Goal: Find specific page/section: Find specific page/section

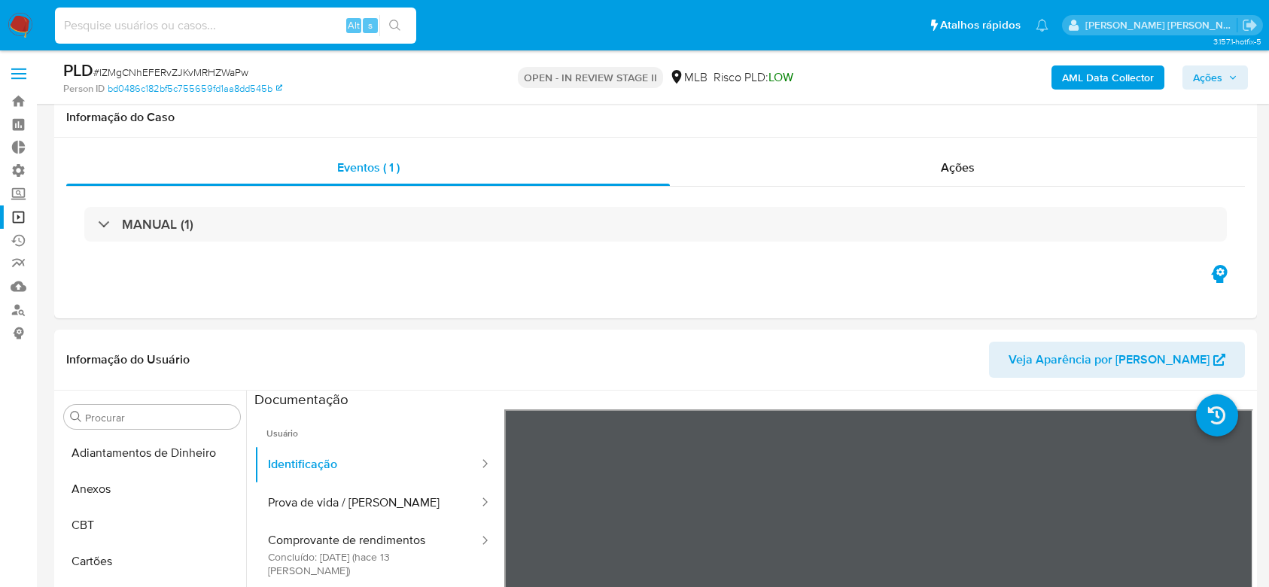
select select "10"
click at [202, 26] on input at bounding box center [235, 26] width 361 height 20
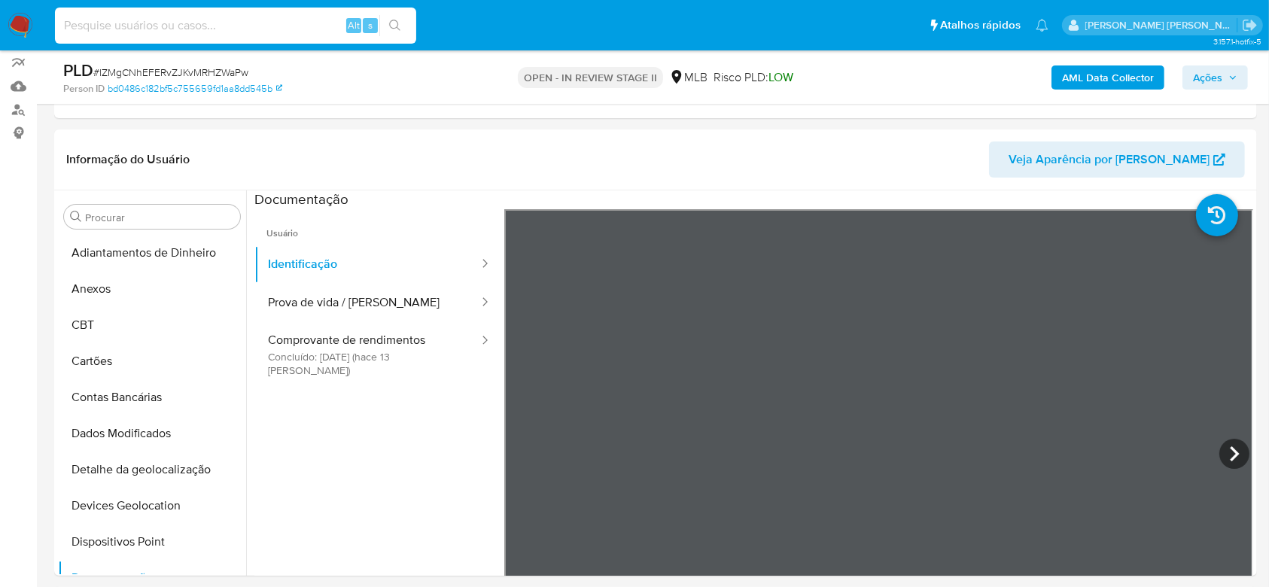
scroll to position [100, 0]
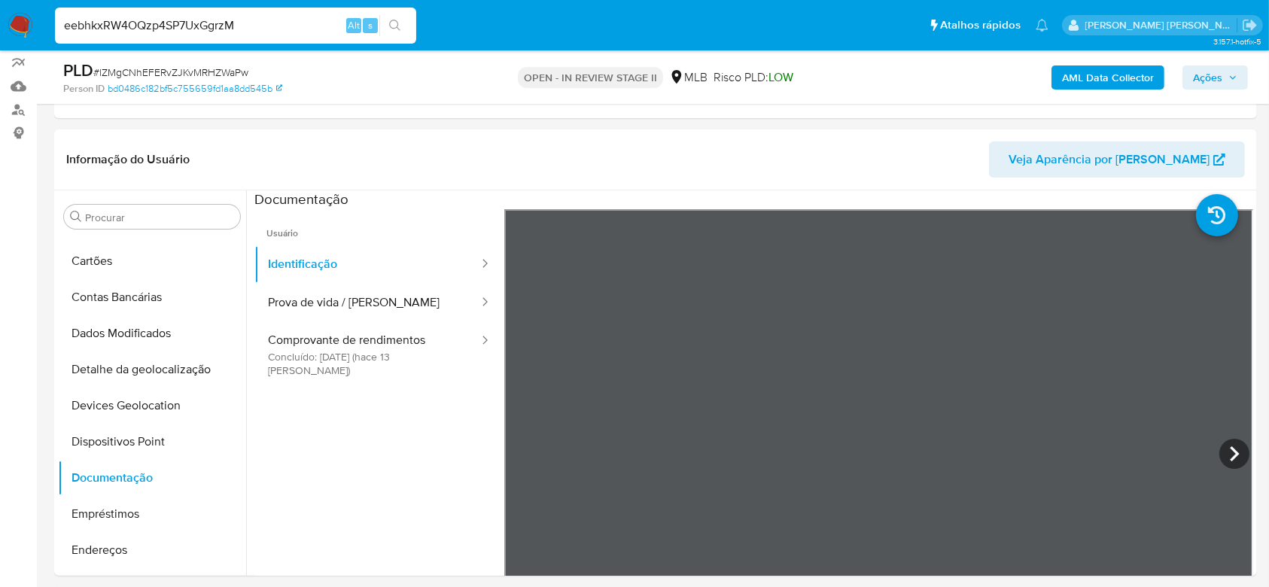
type input "eebhkxRW4OQzp4SP7UxGgrzM"
click at [402, 23] on button "search-icon" at bounding box center [394, 25] width 31 height 21
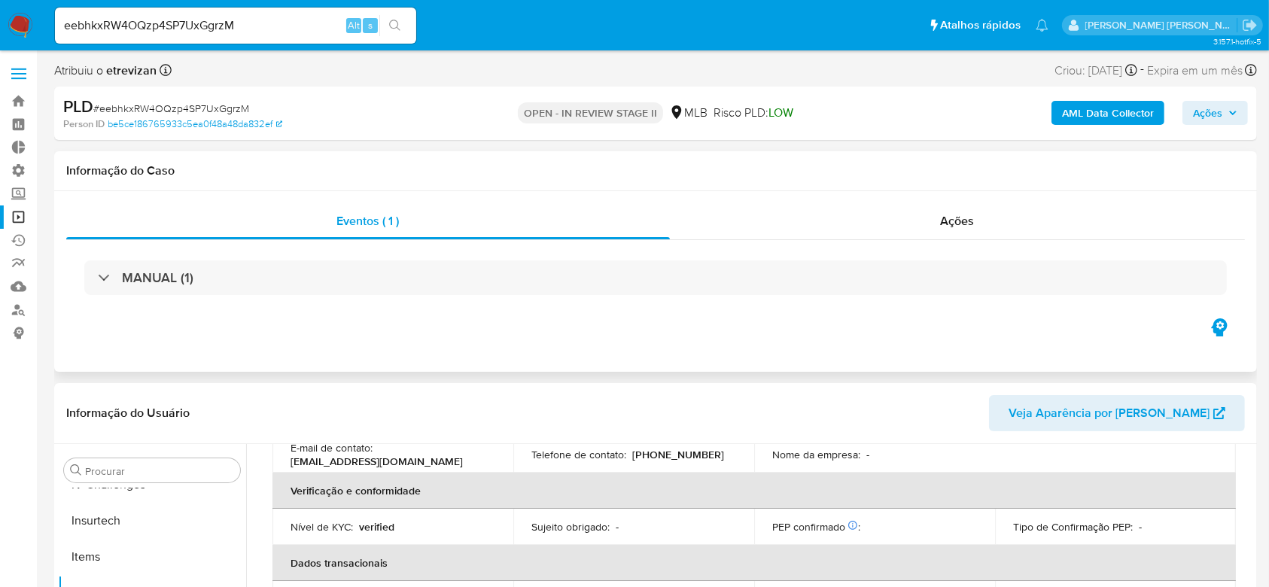
scroll to position [552, 0]
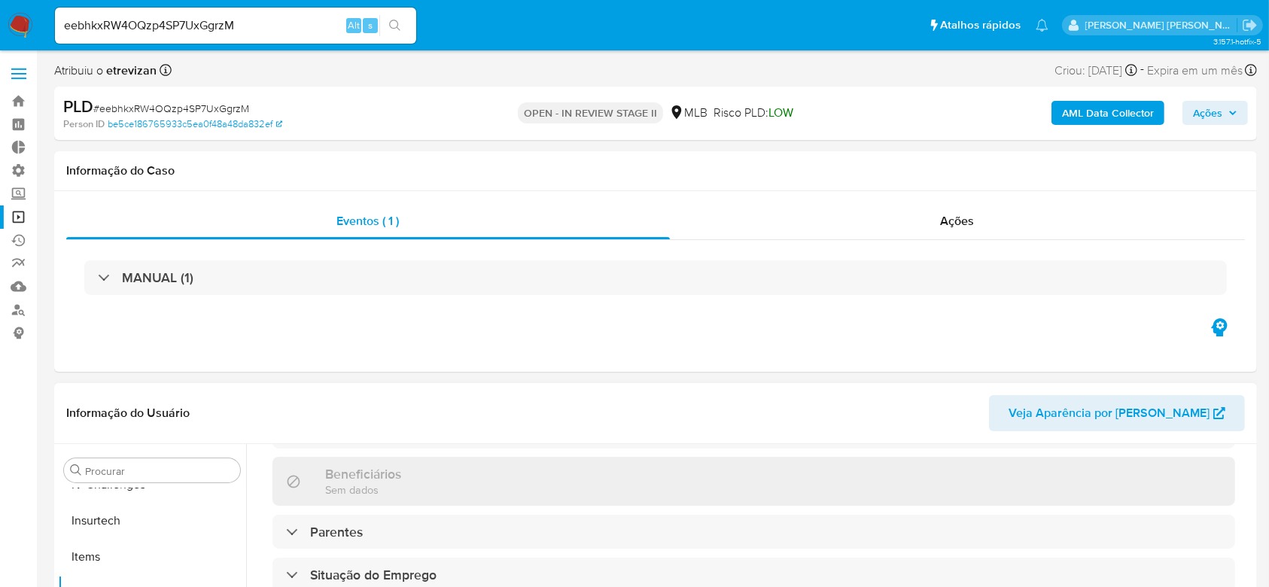
select select "10"
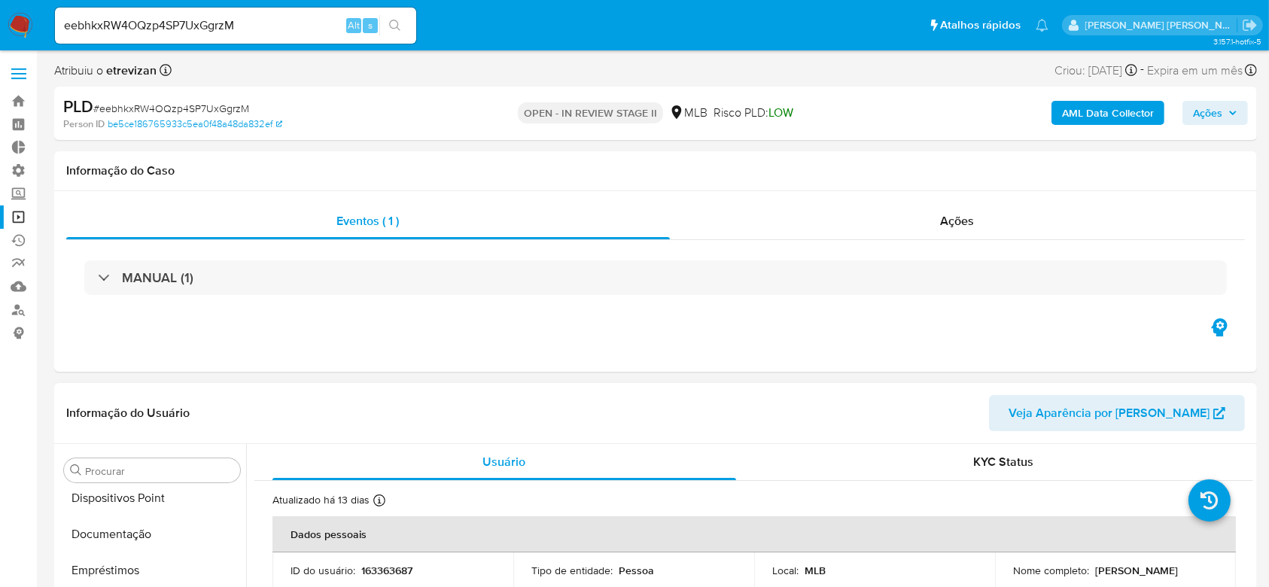
scroll to position [271, 0]
click at [121, 566] on button "Documentação" at bounding box center [146, 561] width 176 height 36
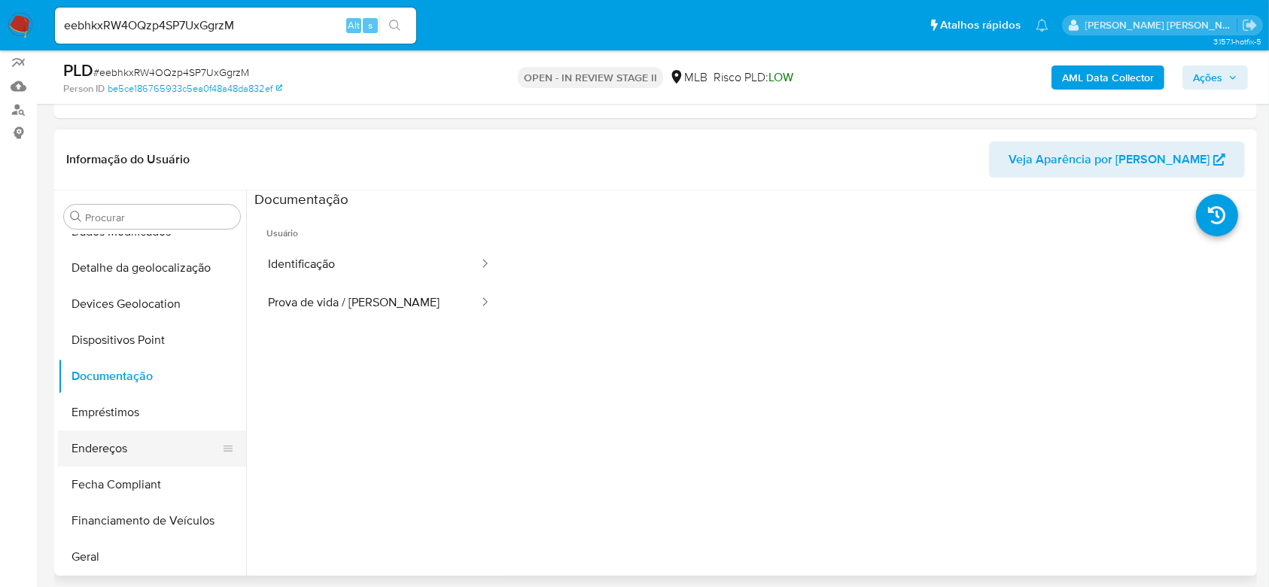
scroll to position [170, 0]
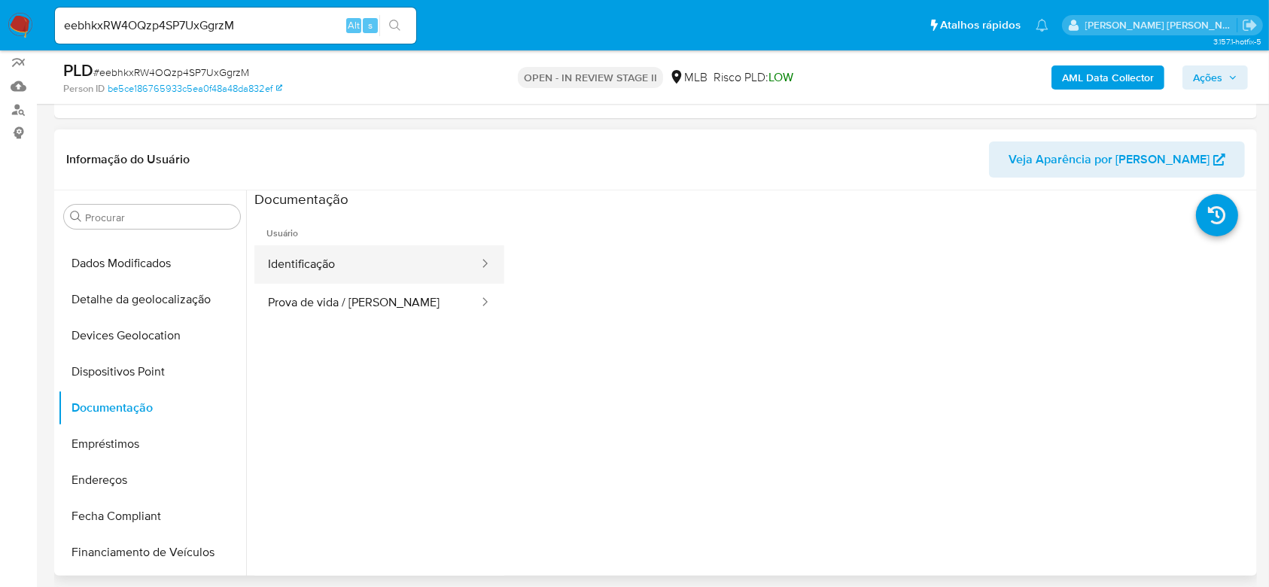
click at [294, 262] on button "Identificação" at bounding box center [367, 264] width 226 height 38
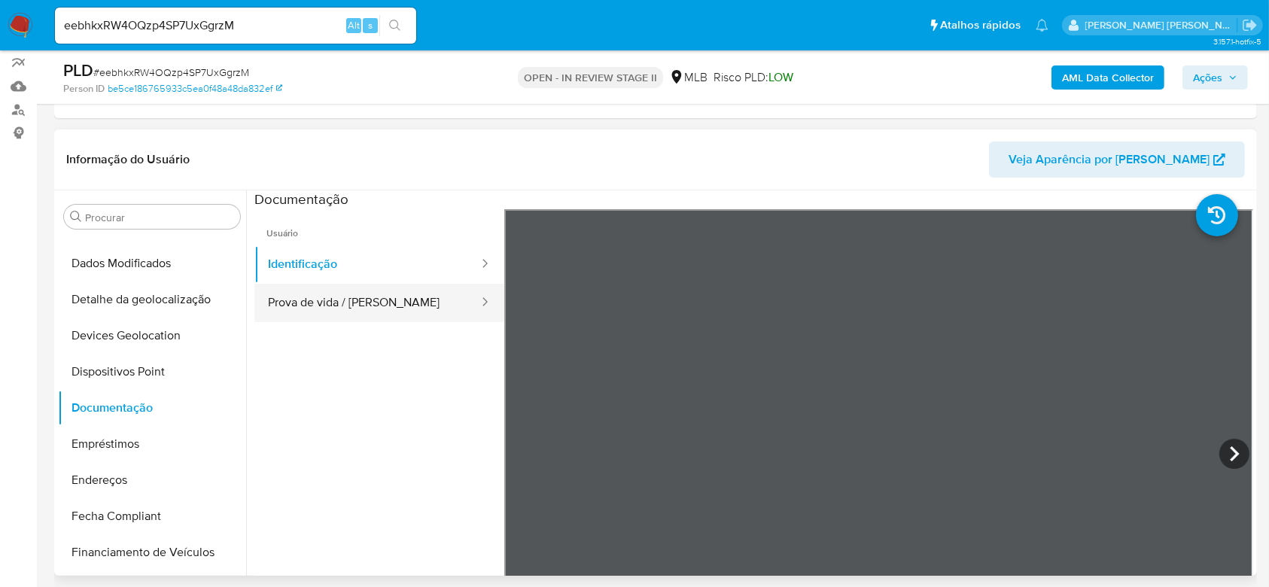
click at [298, 294] on button "Prova de vida / [PERSON_NAME]" at bounding box center [367, 303] width 226 height 38
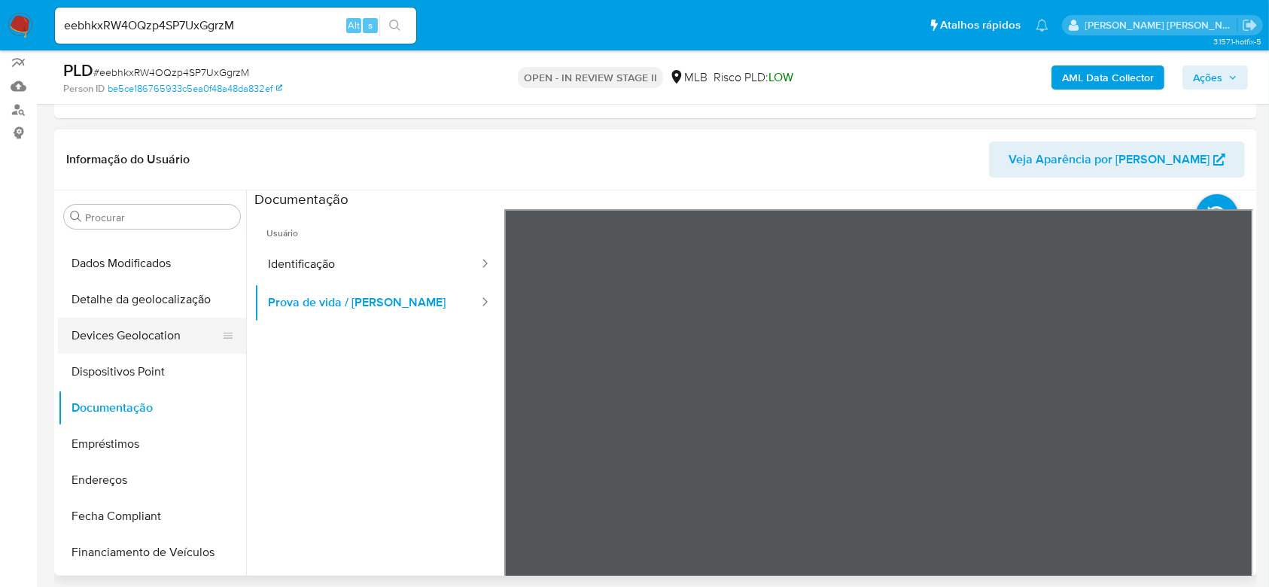
scroll to position [271, 0]
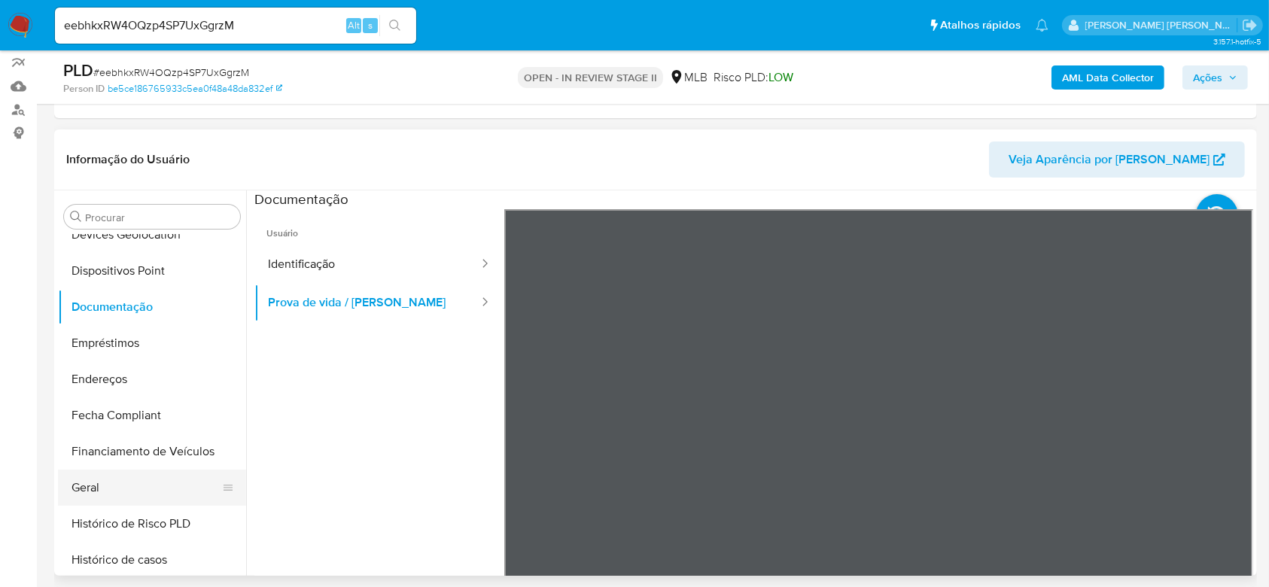
click at [112, 482] on button "Geral" at bounding box center [146, 488] width 176 height 36
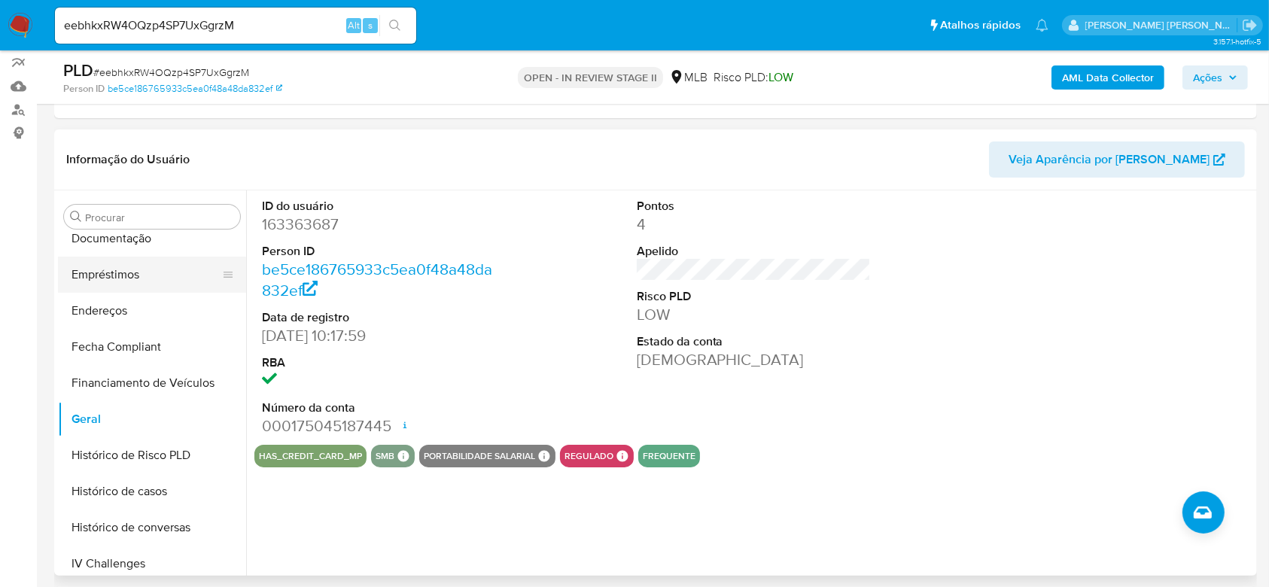
scroll to position [371, 0]
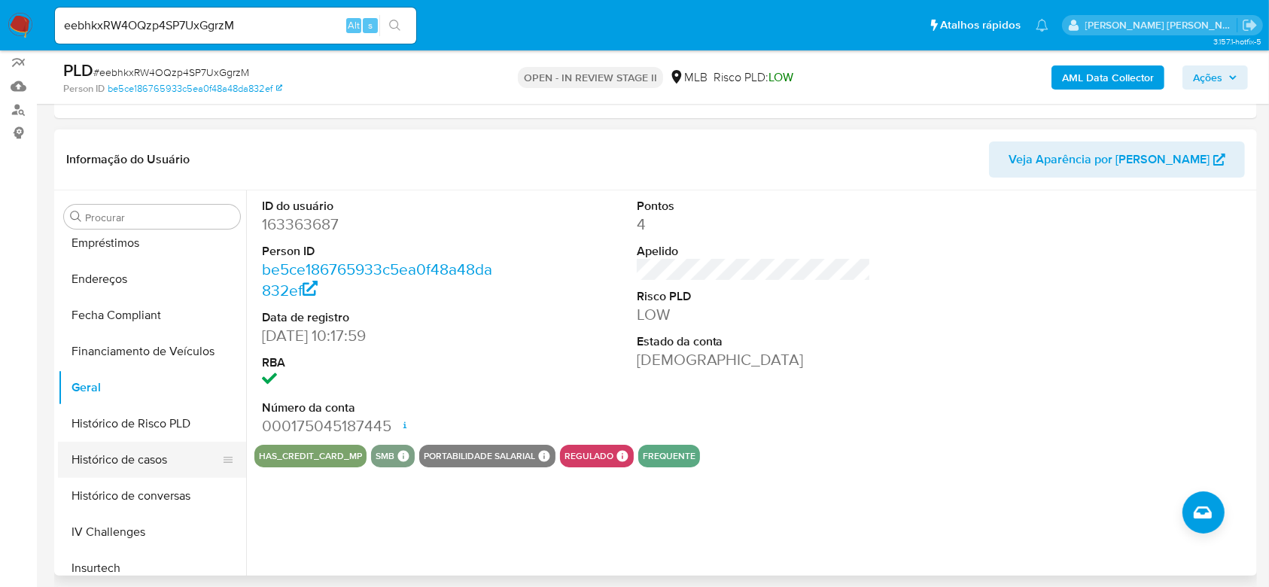
click at [132, 461] on button "Histórico de casos" at bounding box center [146, 460] width 176 height 36
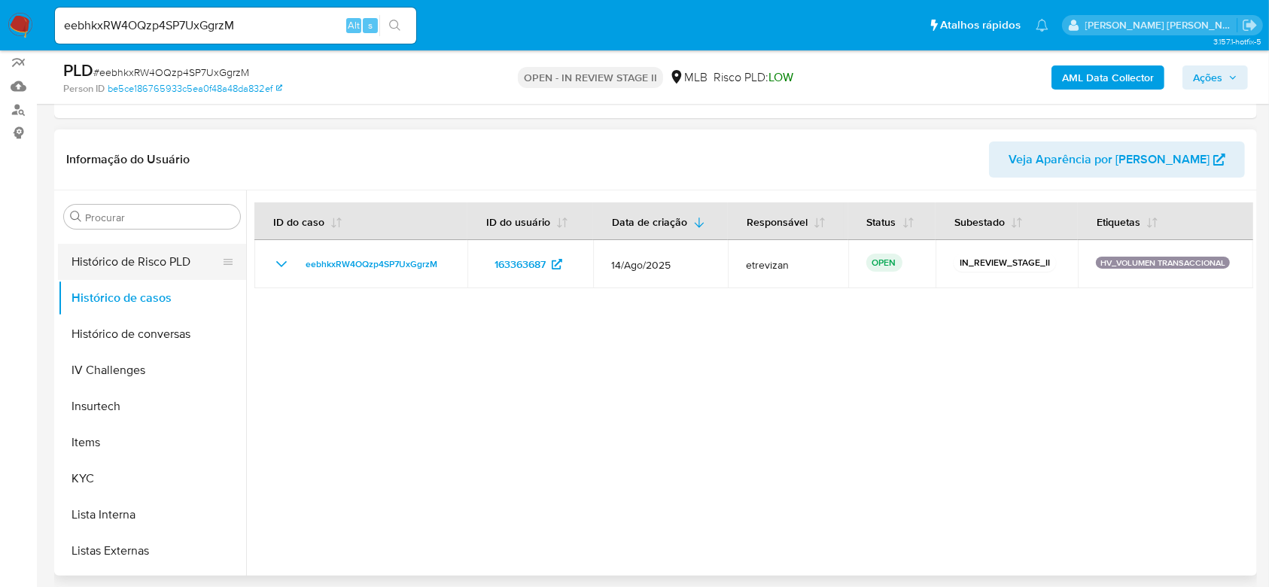
scroll to position [572, 0]
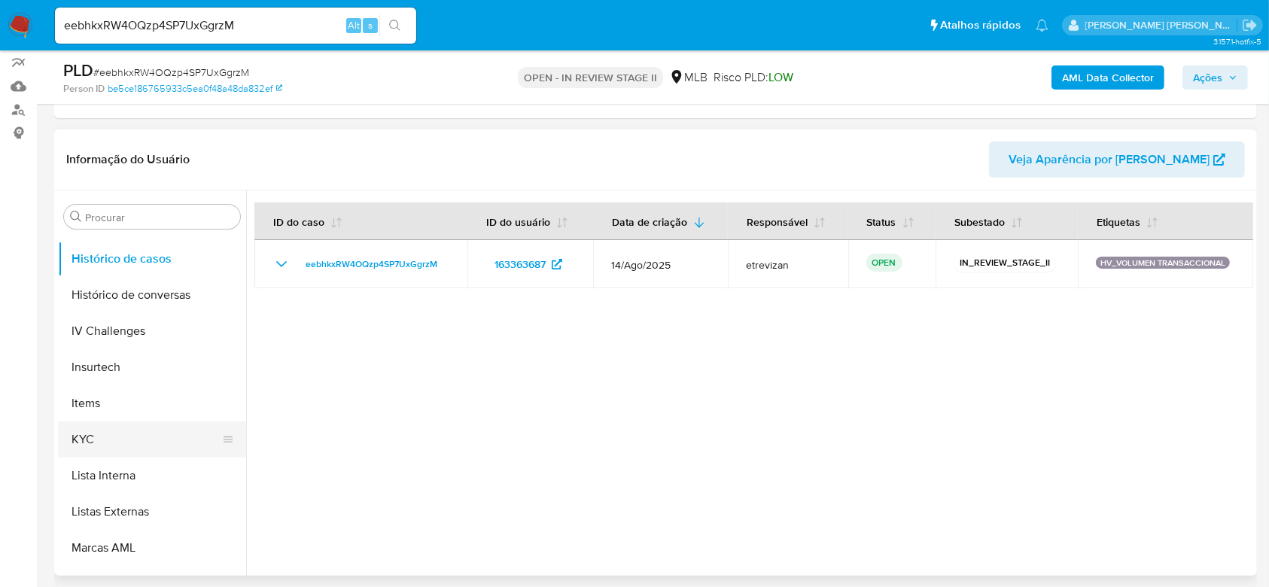
click at [116, 430] on button "KYC" at bounding box center [146, 439] width 176 height 36
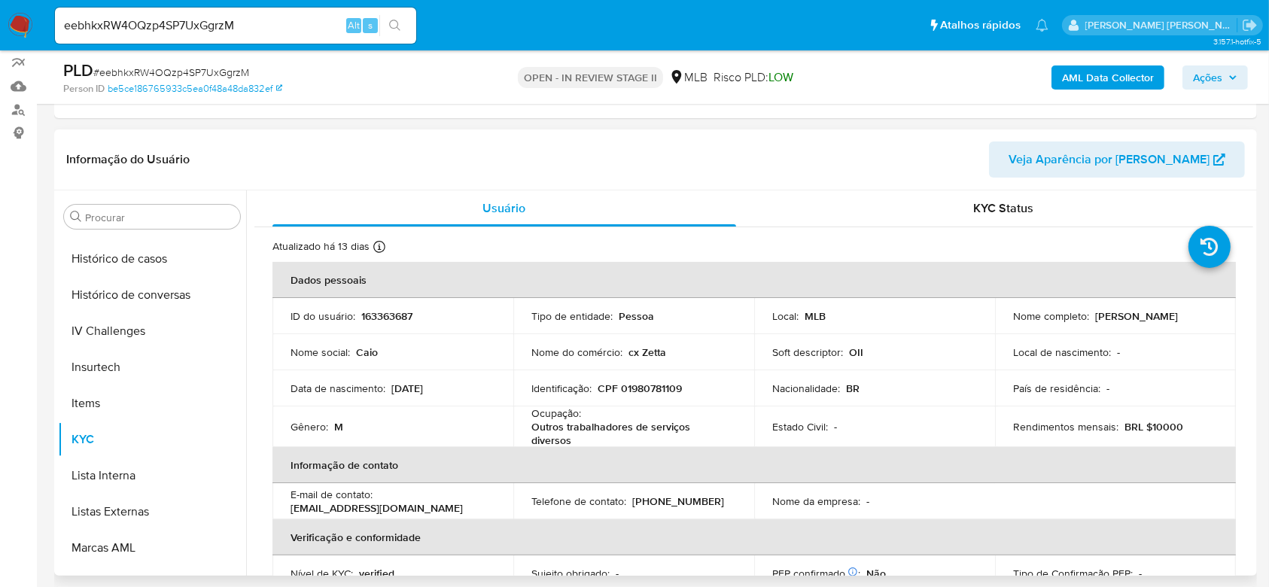
scroll to position [100, 0]
